Goal: Task Accomplishment & Management: Use online tool/utility

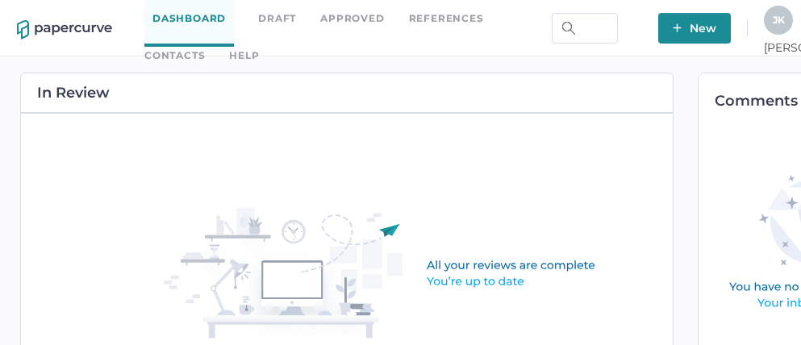
click at [205, 47] on link "Contacts" at bounding box center [174, 56] width 60 height 18
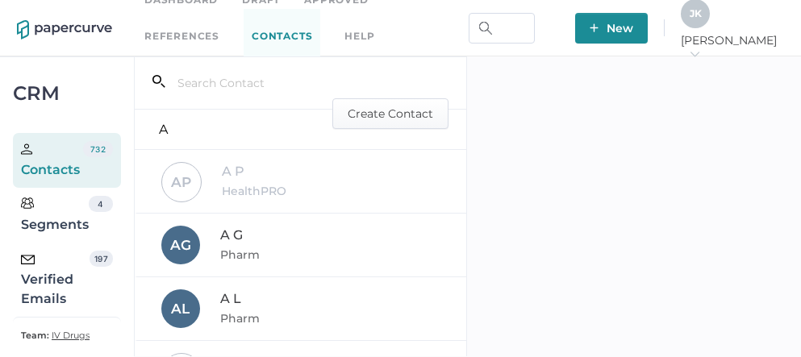
click at [48, 284] on div "Verified Emails" at bounding box center [55, 280] width 69 height 58
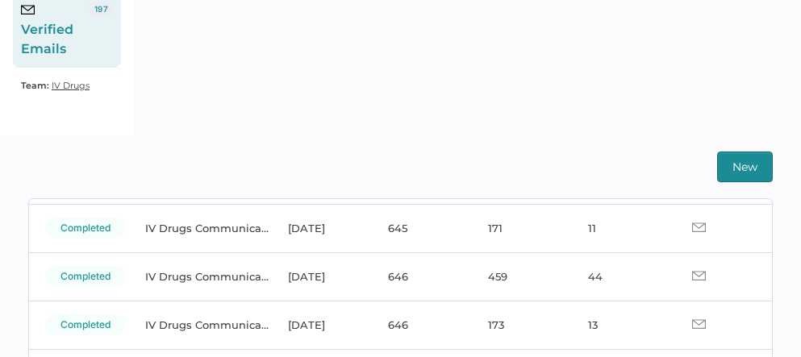
scroll to position [110, 0]
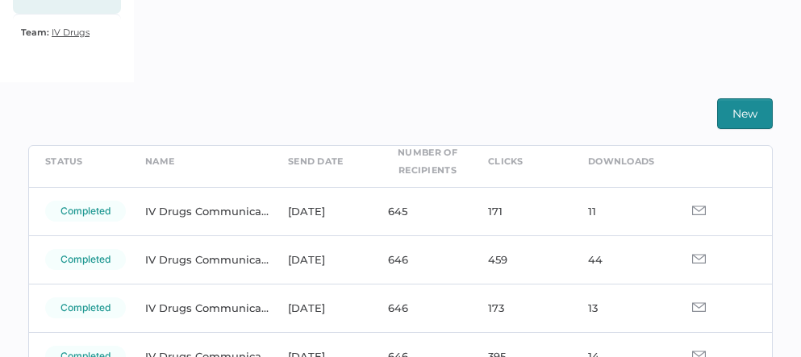
scroll to position [73, 0]
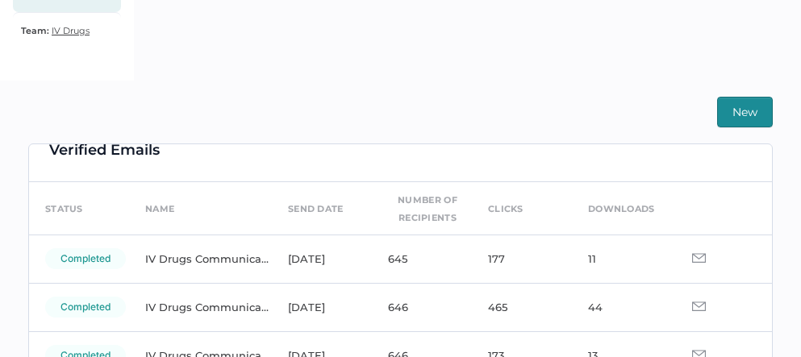
scroll to position [28, 0]
